Goal: Task Accomplishment & Management: Use online tool/utility

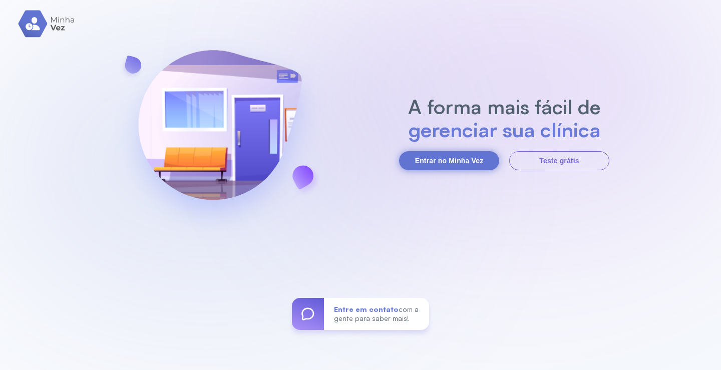
click at [453, 157] on button "Entrar no Minha Vez" at bounding box center [449, 160] width 100 height 19
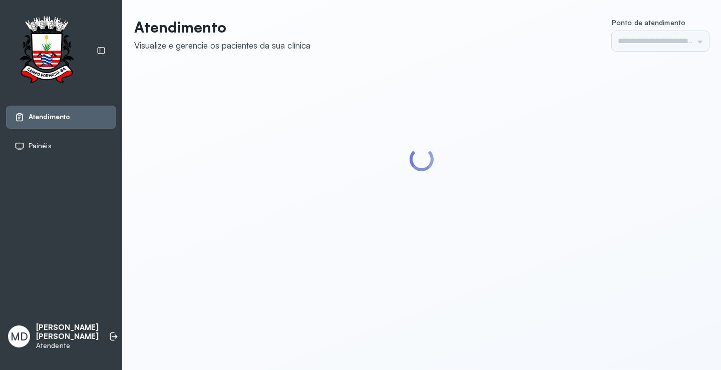
type input "*********"
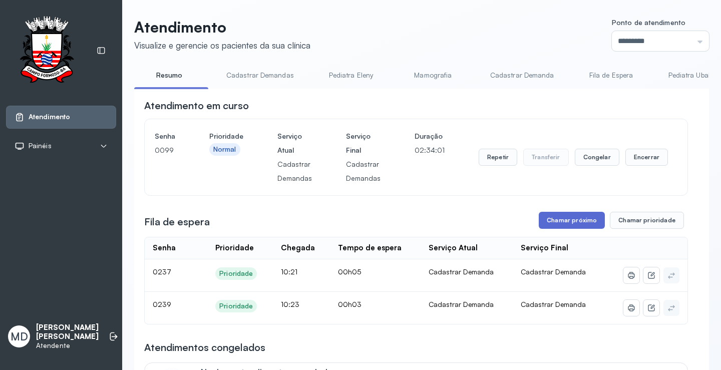
click at [578, 221] on button "Chamar próximo" at bounding box center [571, 220] width 66 height 17
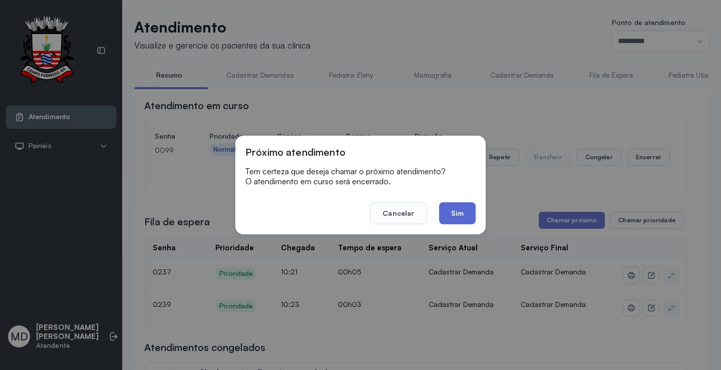
click at [448, 211] on button "Sim" at bounding box center [457, 213] width 37 height 22
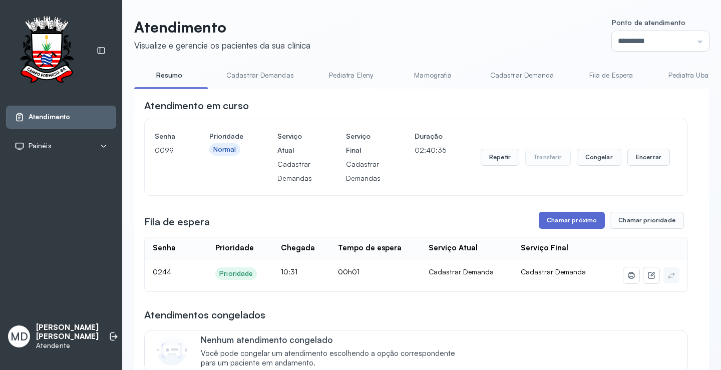
click at [577, 223] on button "Chamar próximo" at bounding box center [571, 220] width 66 height 17
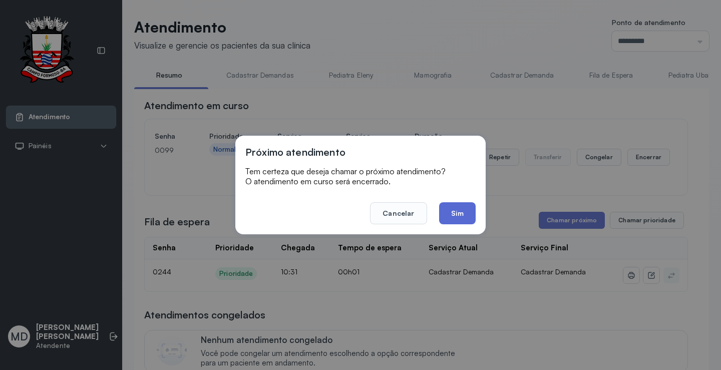
click at [453, 206] on button "Sim" at bounding box center [457, 213] width 37 height 22
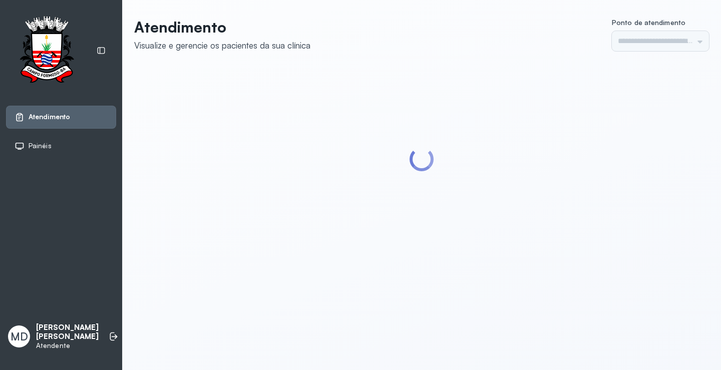
type input "*********"
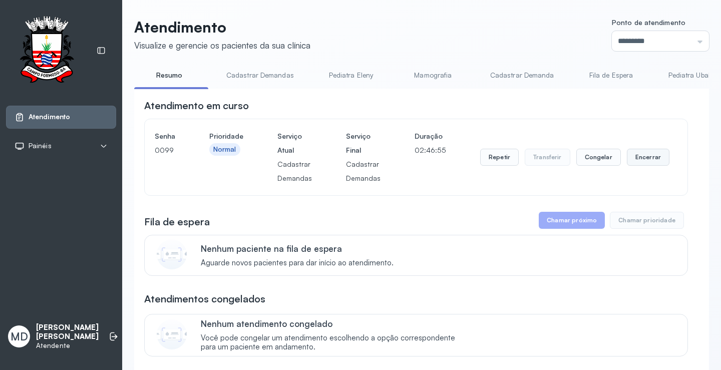
click at [640, 156] on button "Encerrar" at bounding box center [648, 157] width 43 height 17
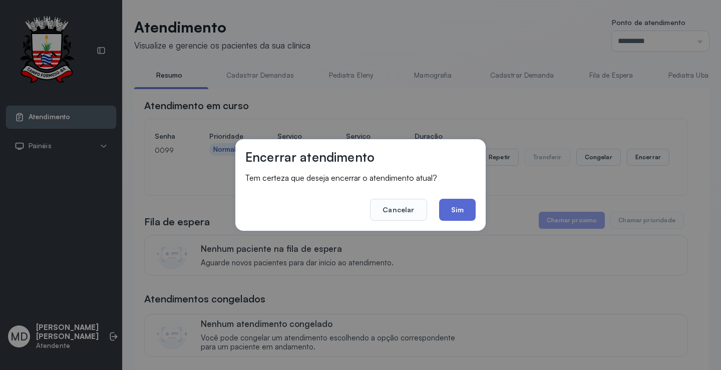
click at [459, 204] on button "Sim" at bounding box center [457, 210] width 37 height 22
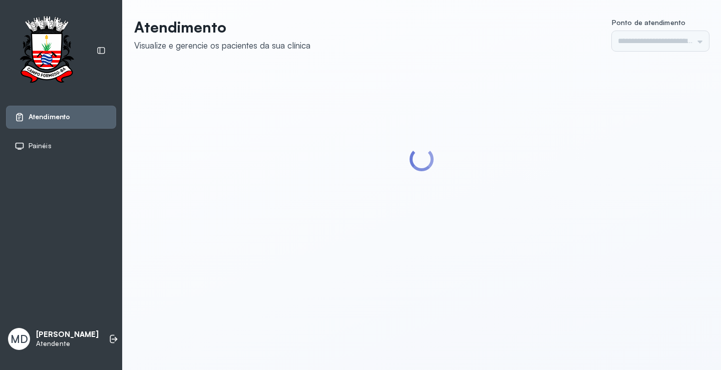
type input "*********"
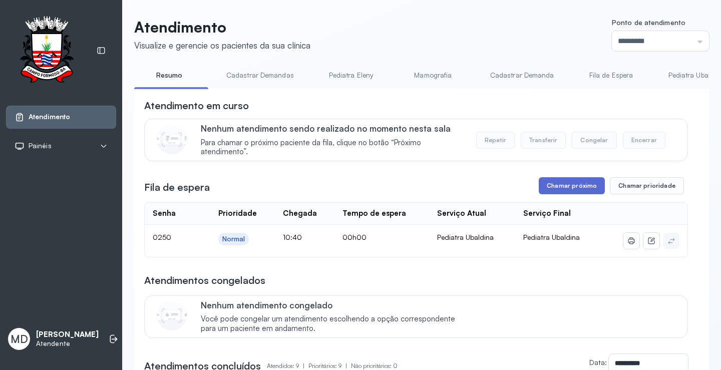
click at [570, 182] on button "Chamar próximo" at bounding box center [571, 185] width 66 height 17
click at [590, 186] on button "Chamar próximo" at bounding box center [571, 185] width 66 height 17
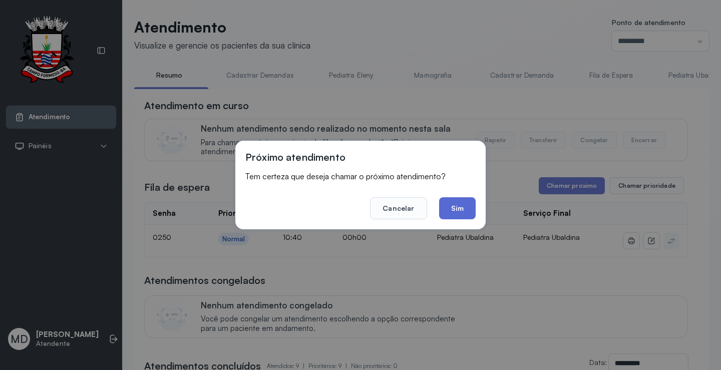
click at [449, 200] on button "Sim" at bounding box center [457, 208] width 37 height 22
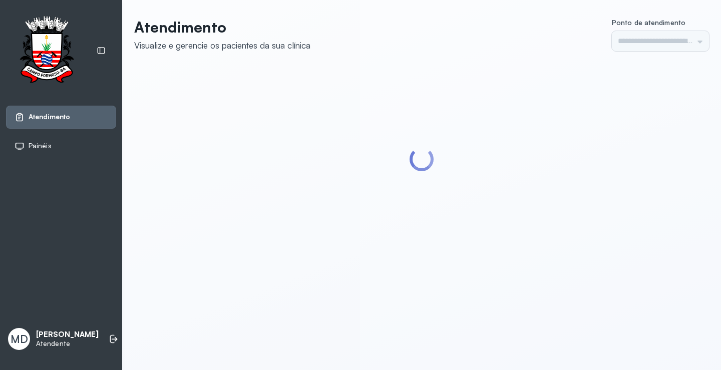
type input "*********"
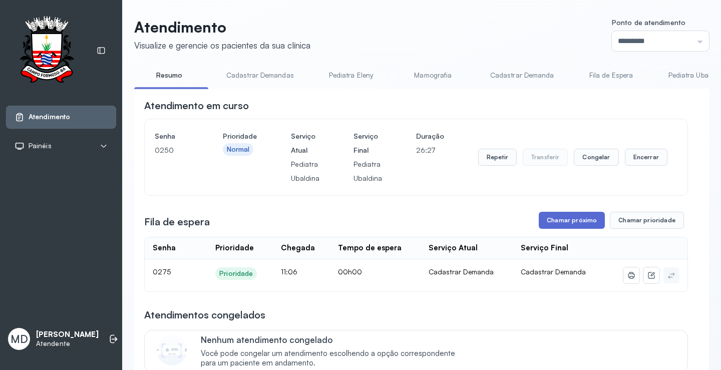
click at [567, 218] on button "Chamar próximo" at bounding box center [571, 220] width 66 height 17
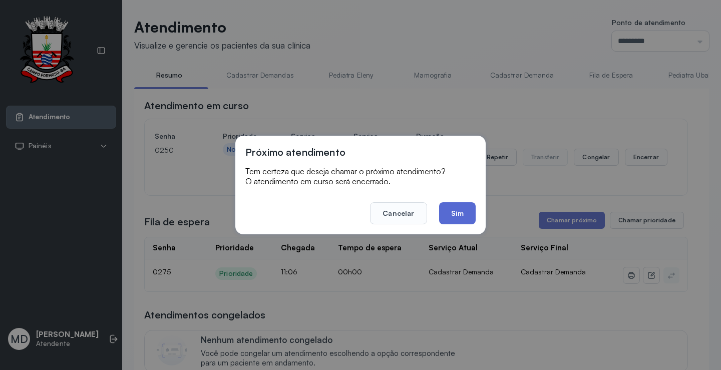
click at [458, 208] on button "Sim" at bounding box center [457, 213] width 37 height 22
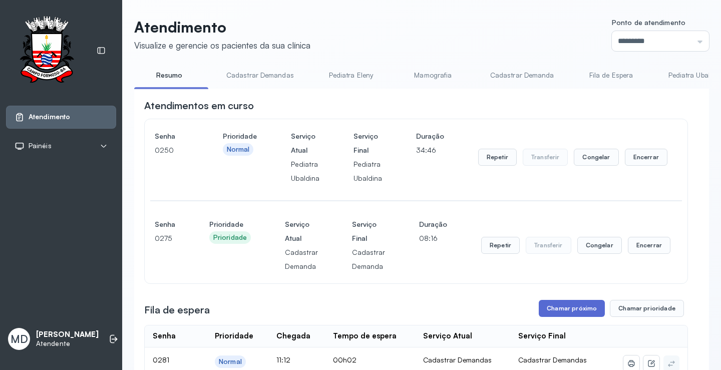
click at [589, 306] on button "Chamar próximo" at bounding box center [571, 308] width 66 height 17
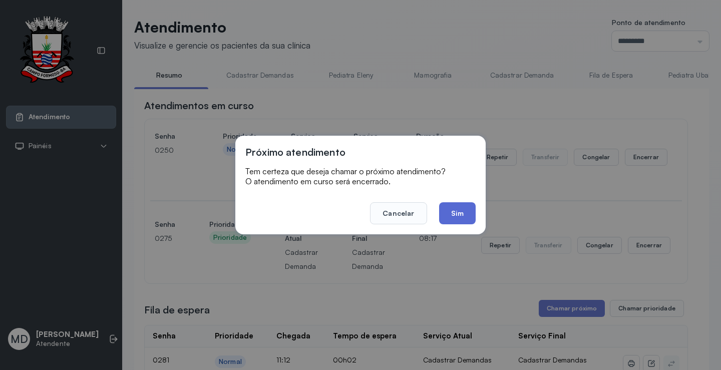
click at [455, 213] on button "Sim" at bounding box center [457, 213] width 37 height 22
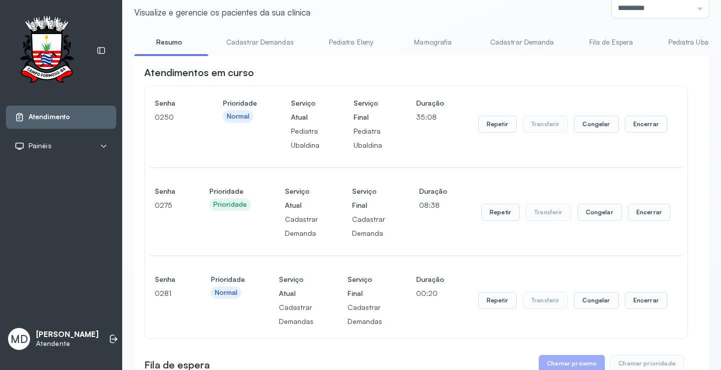
scroll to position [50, 0]
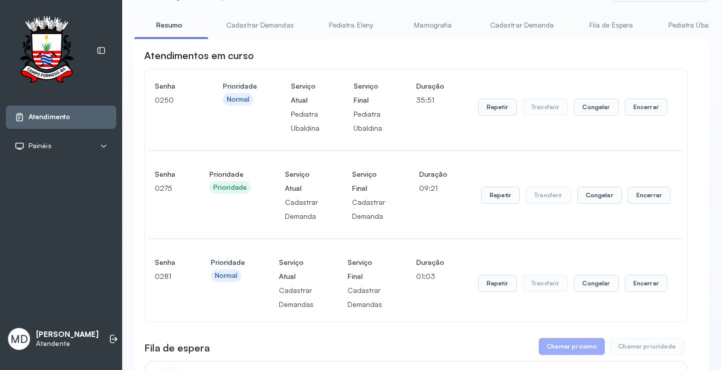
click at [580, 346] on button "Chamar próximo" at bounding box center [571, 346] width 66 height 17
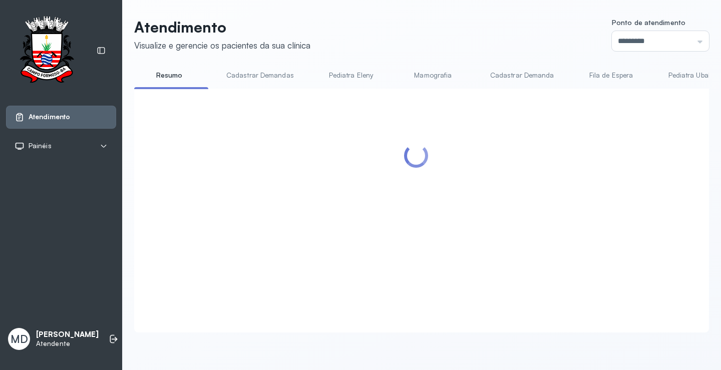
scroll to position [250, 0]
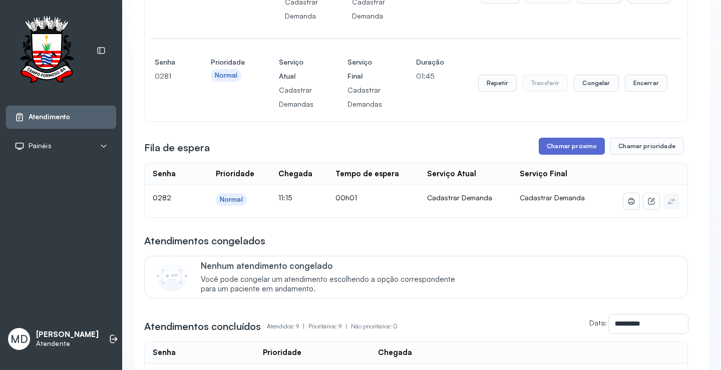
click at [559, 149] on button "Chamar próximo" at bounding box center [571, 146] width 66 height 17
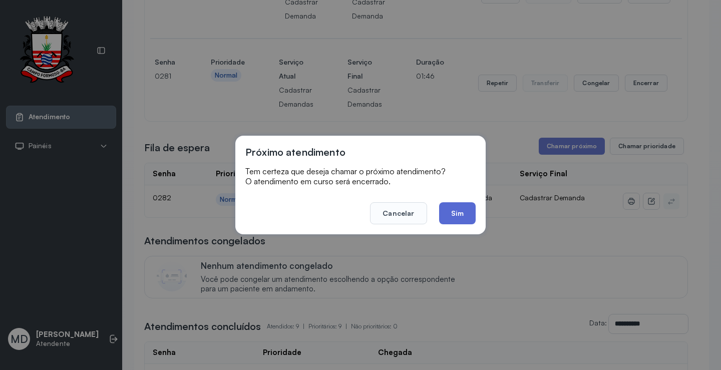
click at [462, 210] on button "Sim" at bounding box center [457, 213] width 37 height 22
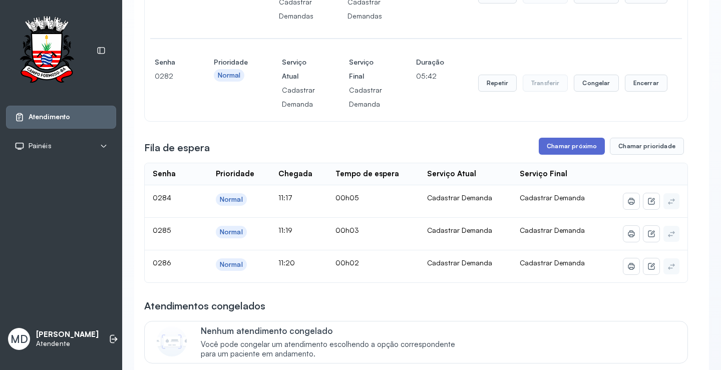
click at [580, 146] on button "Chamar próximo" at bounding box center [571, 146] width 66 height 17
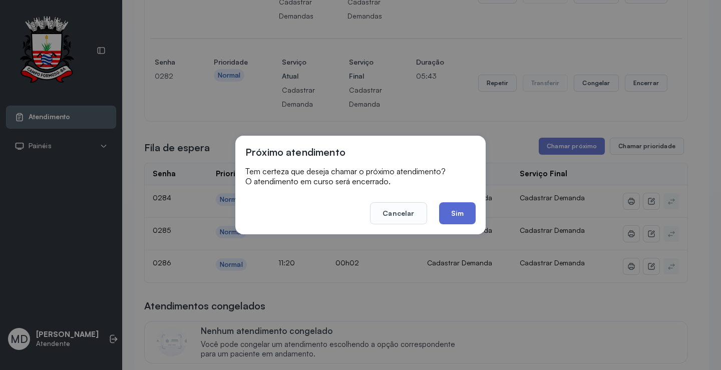
click at [460, 218] on button "Sim" at bounding box center [457, 213] width 37 height 22
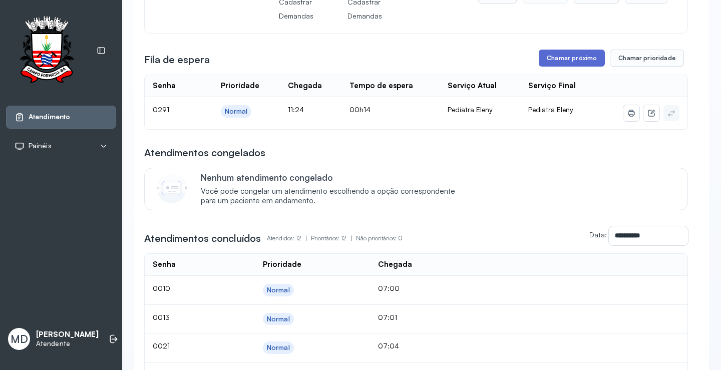
click at [563, 59] on button "Chamar próximo" at bounding box center [571, 58] width 66 height 17
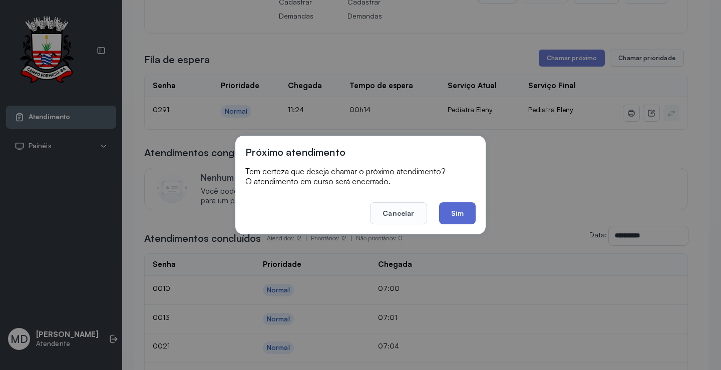
click at [460, 208] on button "Sim" at bounding box center [457, 213] width 37 height 22
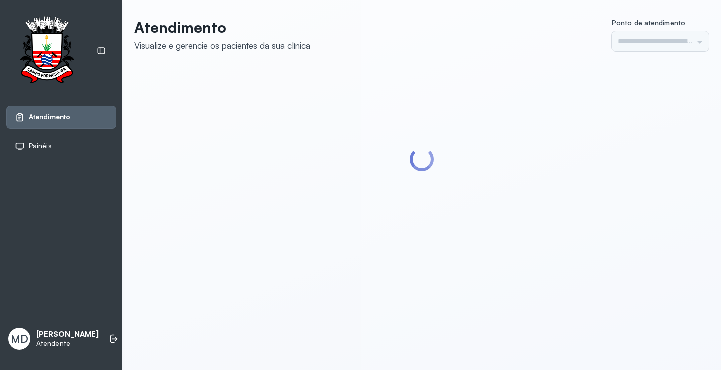
type input "*********"
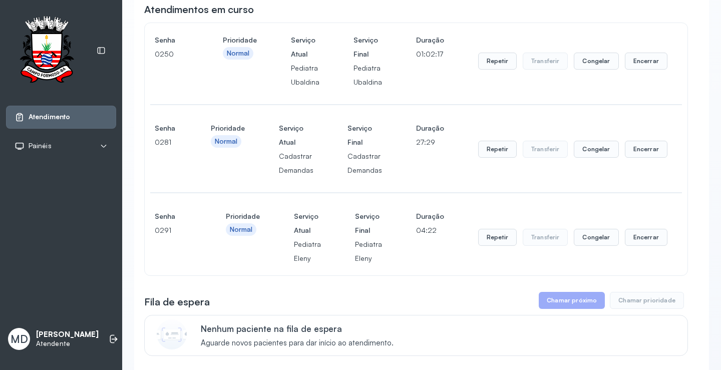
scroll to position [100, 0]
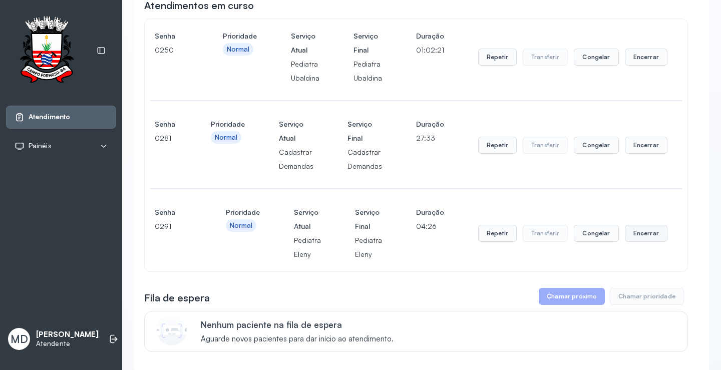
click at [635, 238] on button "Encerrar" at bounding box center [646, 233] width 43 height 17
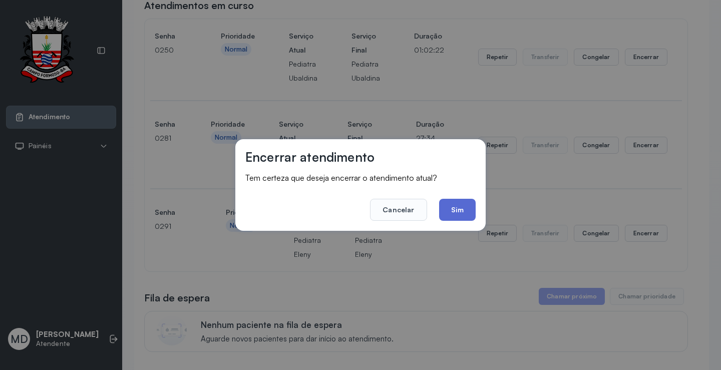
click at [458, 204] on button "Sim" at bounding box center [457, 210] width 37 height 22
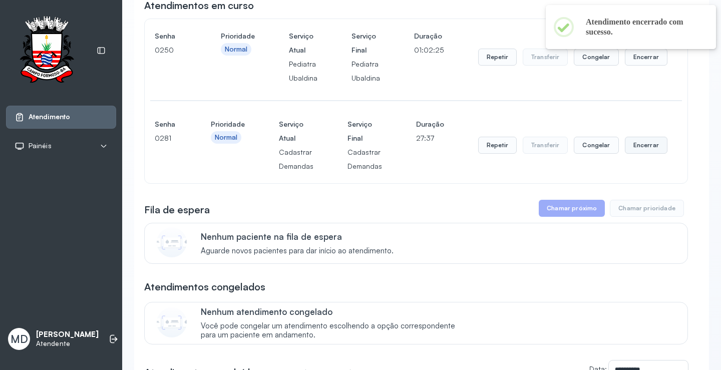
click at [635, 144] on button "Encerrar" at bounding box center [646, 145] width 43 height 17
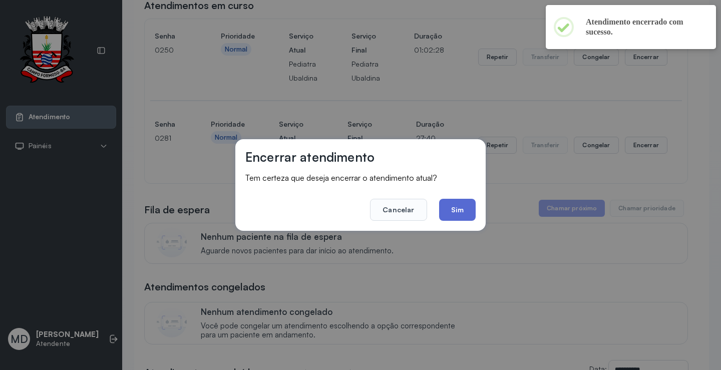
click at [449, 208] on button "Sim" at bounding box center [457, 210] width 37 height 22
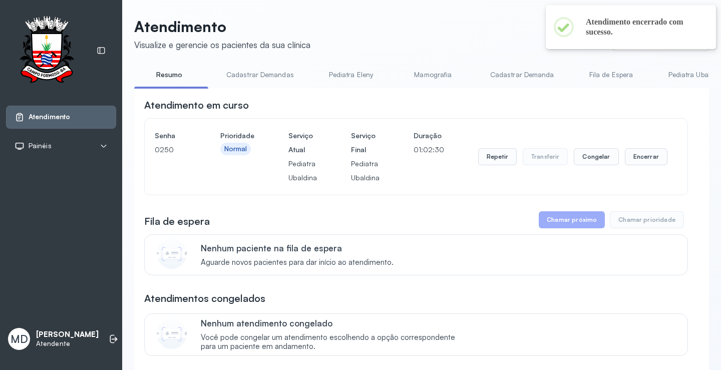
scroll to position [0, 0]
click at [635, 152] on button "Encerrar" at bounding box center [646, 157] width 43 height 17
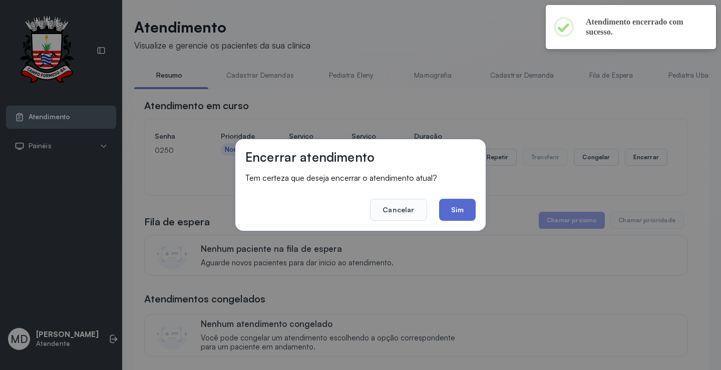
click at [458, 214] on button "Sim" at bounding box center [457, 210] width 37 height 22
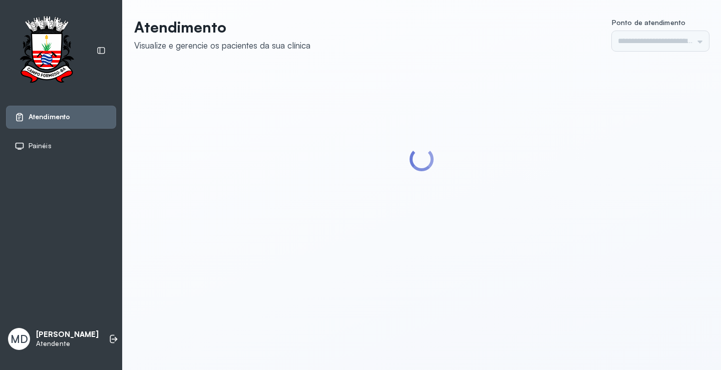
type input "*********"
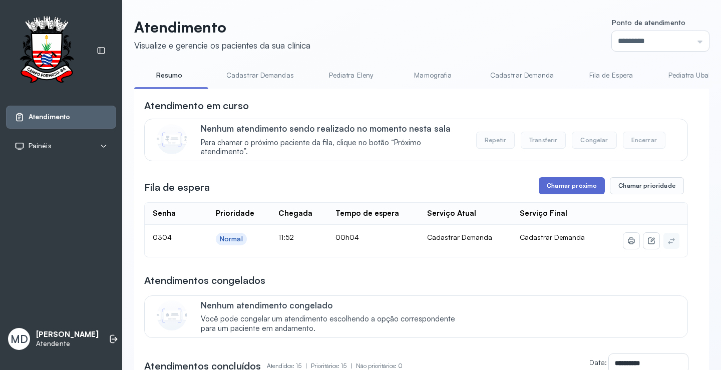
click at [566, 186] on button "Chamar próximo" at bounding box center [571, 185] width 66 height 17
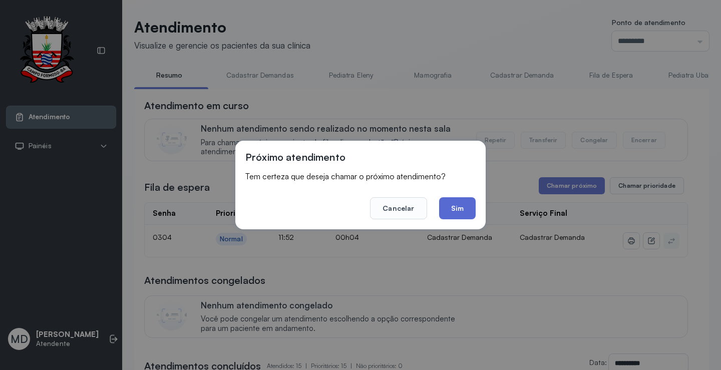
click at [459, 206] on button "Sim" at bounding box center [457, 208] width 37 height 22
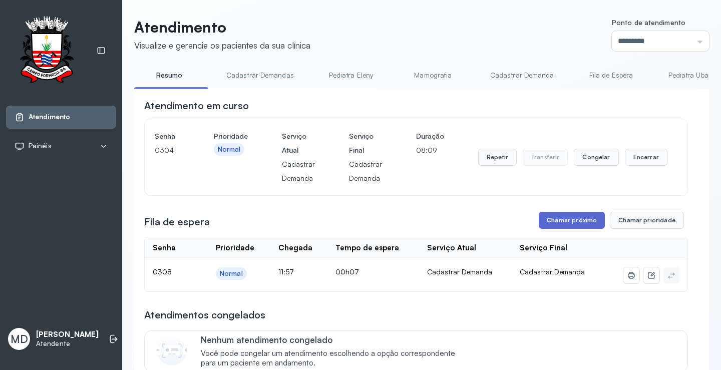
click at [569, 222] on button "Chamar próximo" at bounding box center [571, 220] width 66 height 17
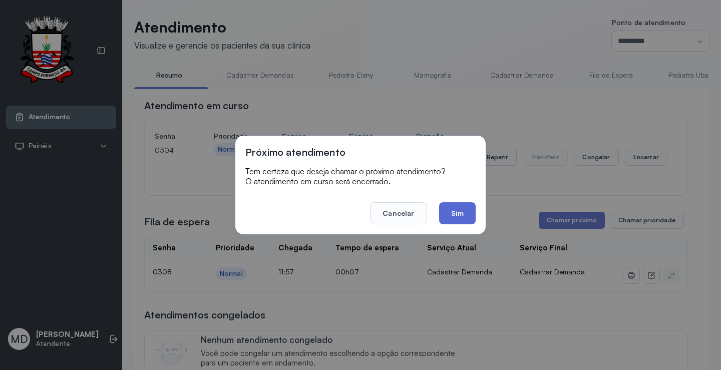
click at [452, 211] on button "Sim" at bounding box center [457, 213] width 37 height 22
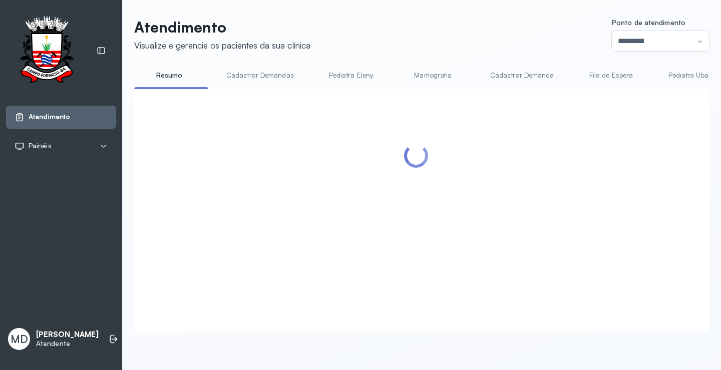
scroll to position [50, 0]
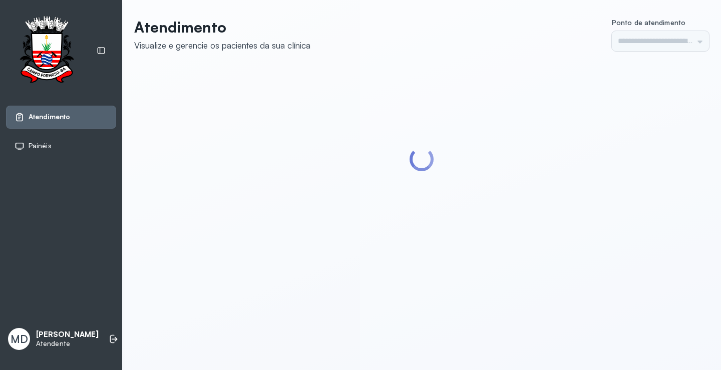
type input "*********"
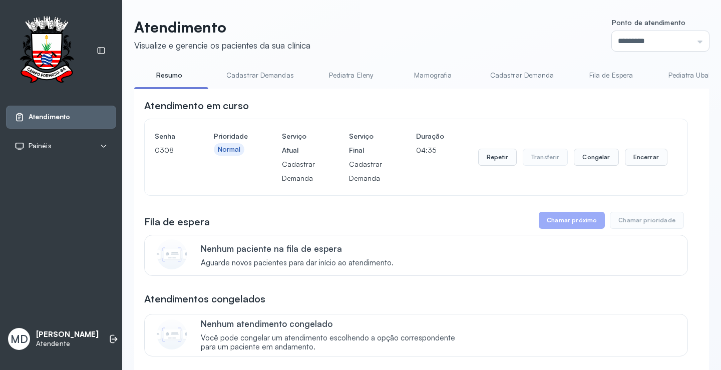
click at [567, 222] on button "Chamar próximo" at bounding box center [571, 220] width 66 height 17
click at [645, 162] on button "Encerrar" at bounding box center [646, 157] width 43 height 17
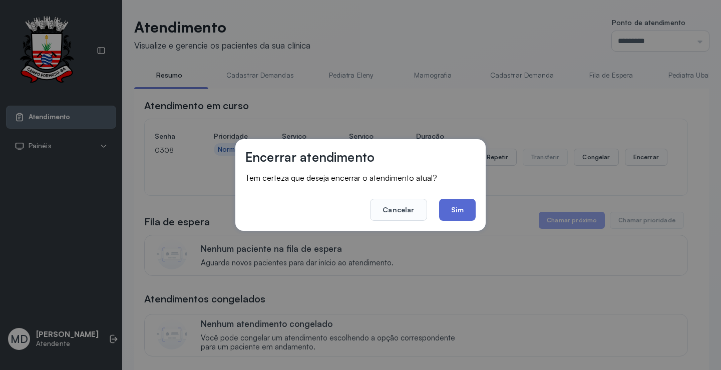
click at [456, 210] on button "Sim" at bounding box center [457, 210] width 37 height 22
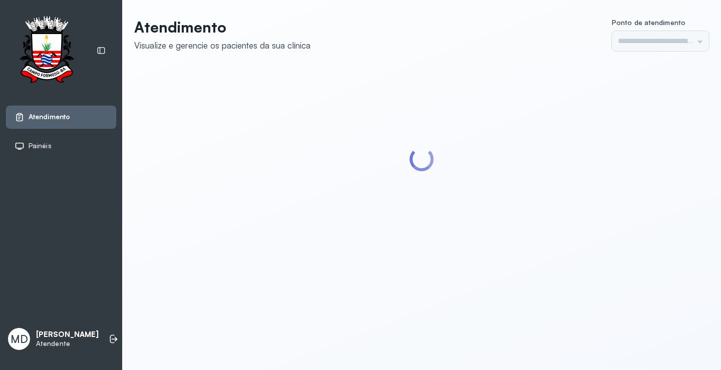
type input "*********"
